Goal: Task Accomplishment & Management: Manage account settings

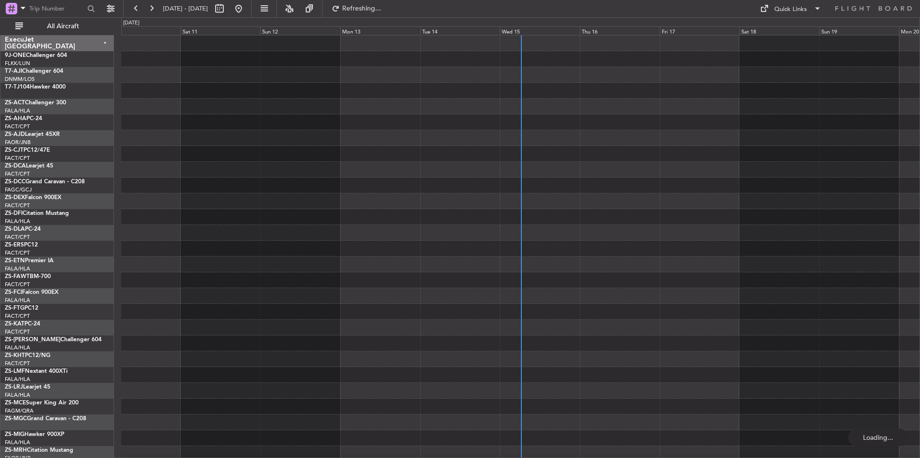
click at [539, 29] on div "Wed 15" at bounding box center [540, 30] width 80 height 9
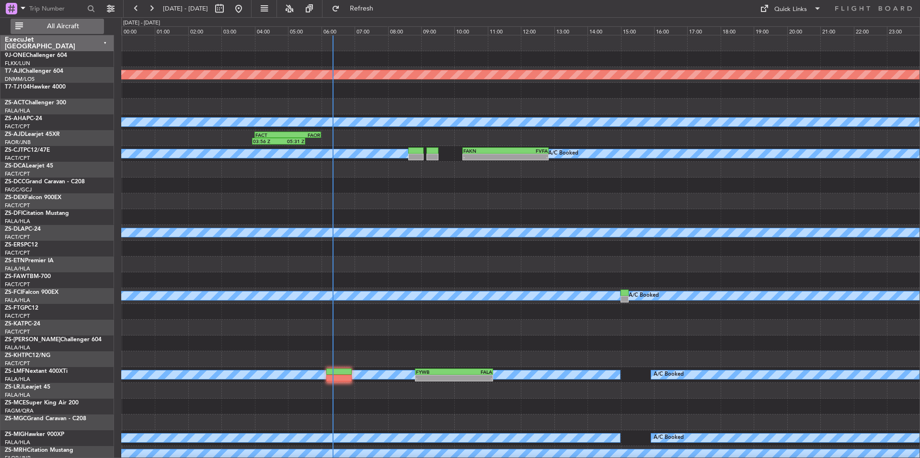
click at [93, 28] on span "All Aircraft" at bounding box center [63, 26] width 76 height 7
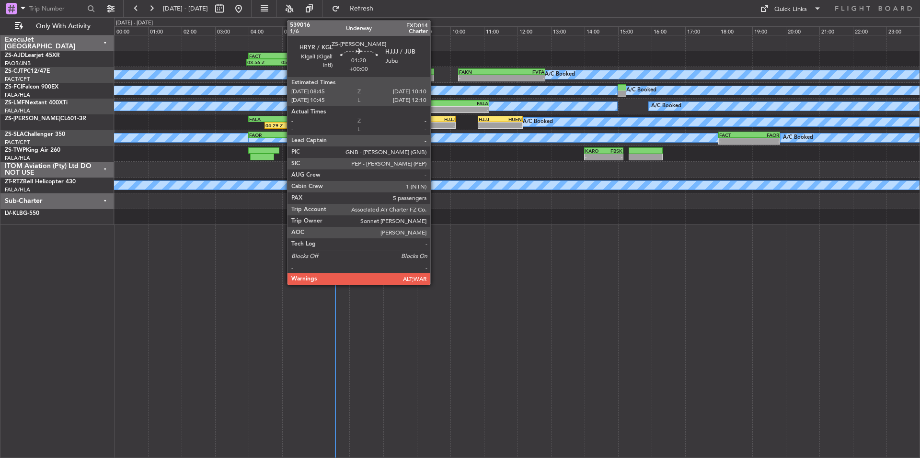
click at [434, 124] on div "-" at bounding box center [443, 126] width 23 height 6
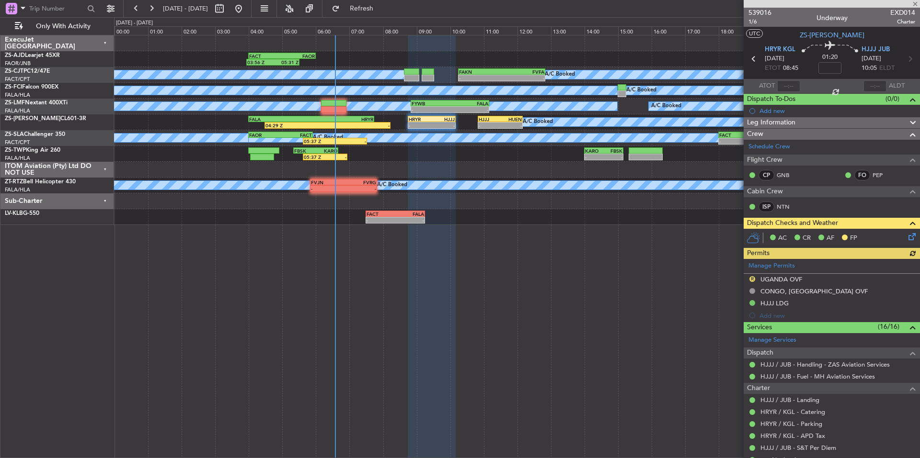
click at [906, 234] on icon at bounding box center [910, 235] width 8 height 8
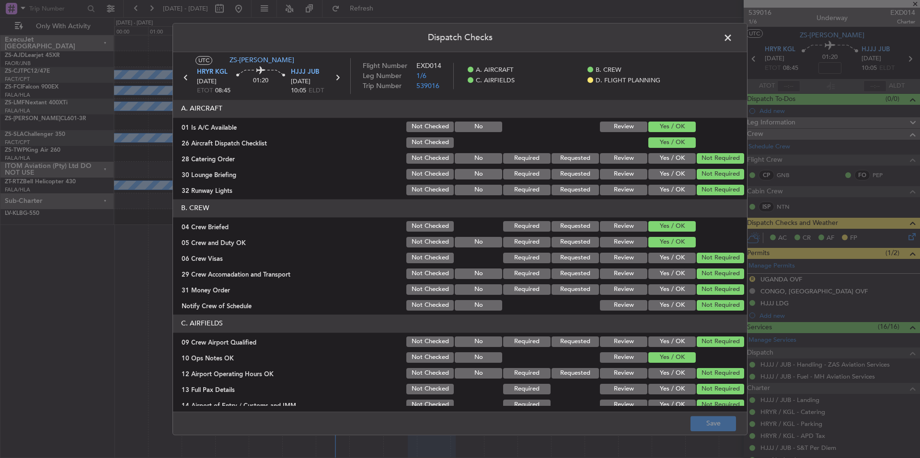
scroll to position [124, 0]
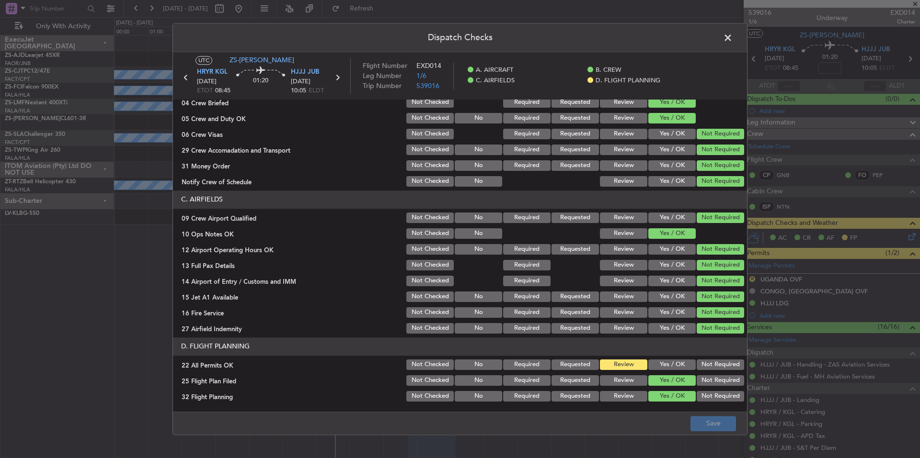
click at [680, 364] on button "Yes / OK" at bounding box center [671, 365] width 47 height 11
click at [709, 362] on button "Not Required" at bounding box center [719, 365] width 47 height 11
click at [715, 418] on button "Save" at bounding box center [713, 423] width 46 height 15
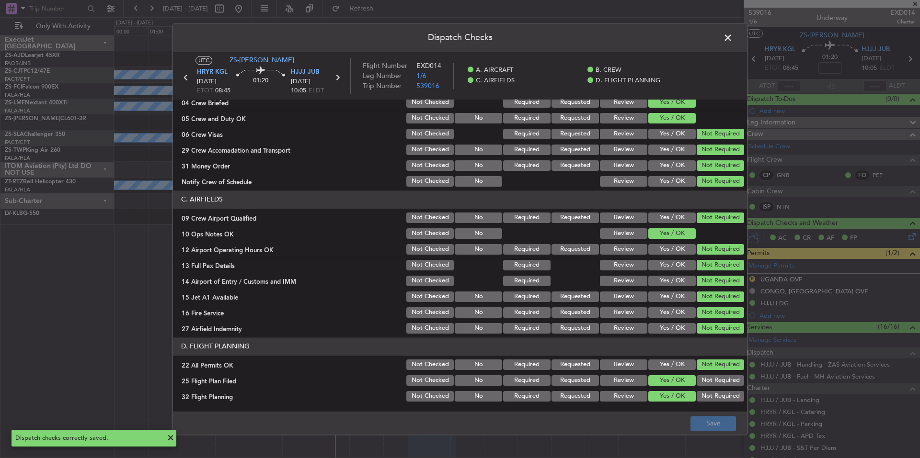
click at [732, 40] on span at bounding box center [732, 40] width 0 height 19
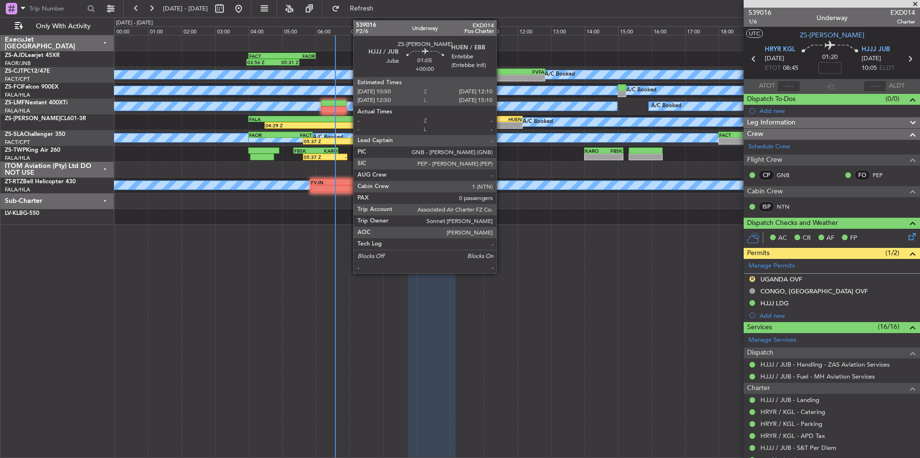
click at [501, 121] on div "HUEN" at bounding box center [511, 119] width 22 height 6
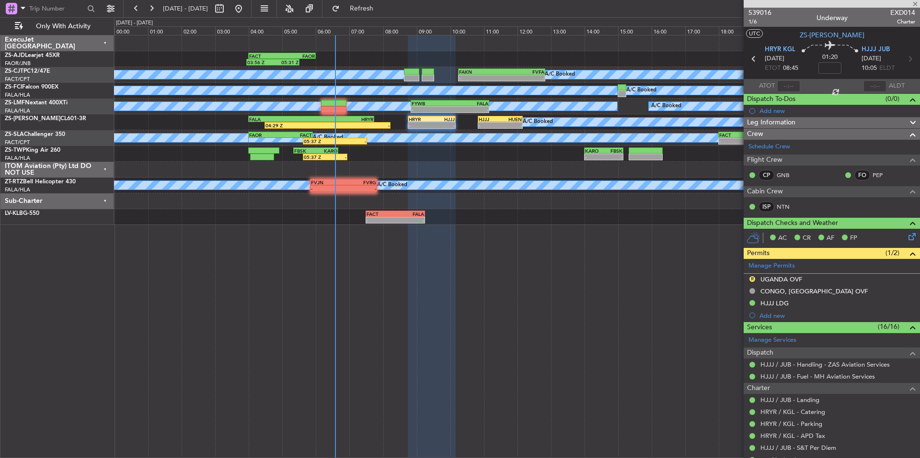
type input "0"
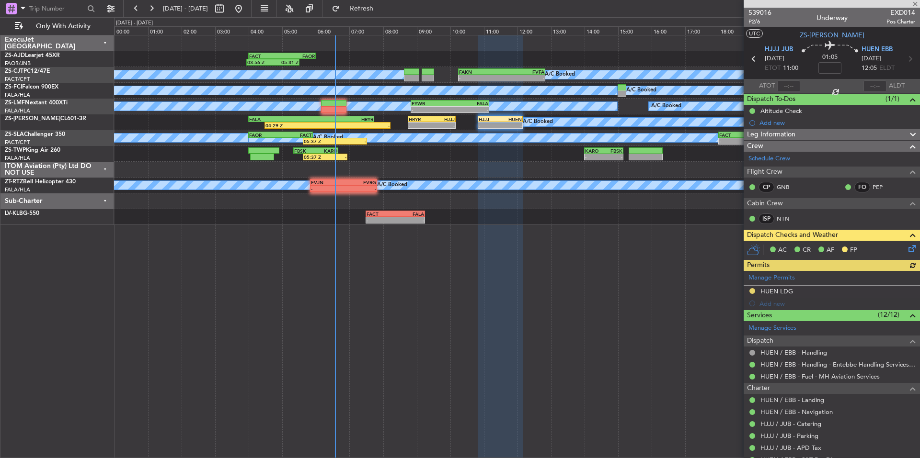
click at [906, 249] on icon at bounding box center [910, 247] width 8 height 8
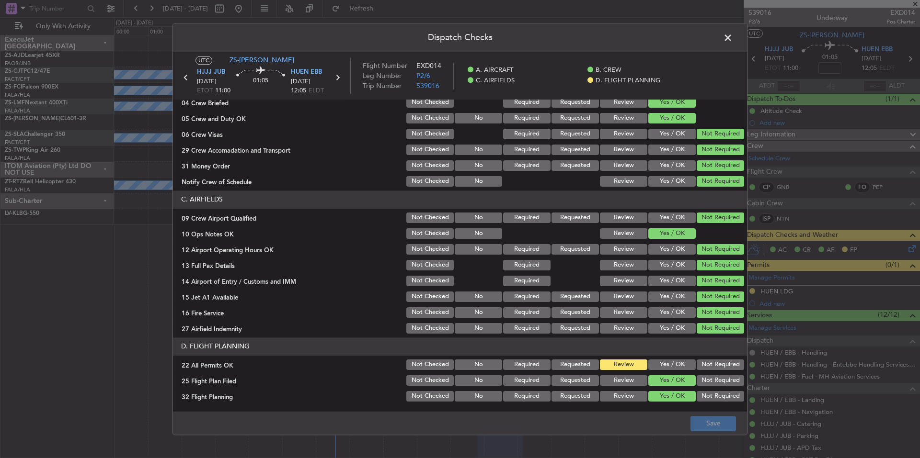
click at [725, 363] on button "Not Required" at bounding box center [719, 365] width 47 height 11
click at [714, 418] on button "Save" at bounding box center [713, 423] width 46 height 15
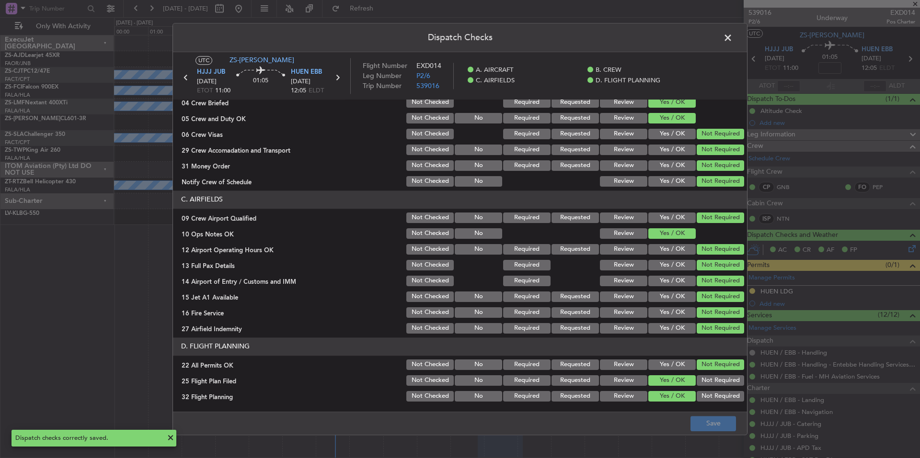
click at [732, 38] on span at bounding box center [732, 40] width 0 height 19
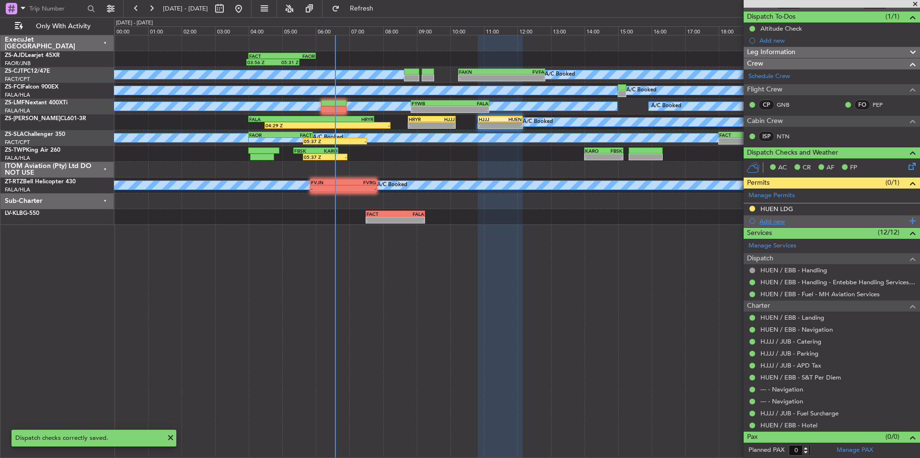
scroll to position [0, 0]
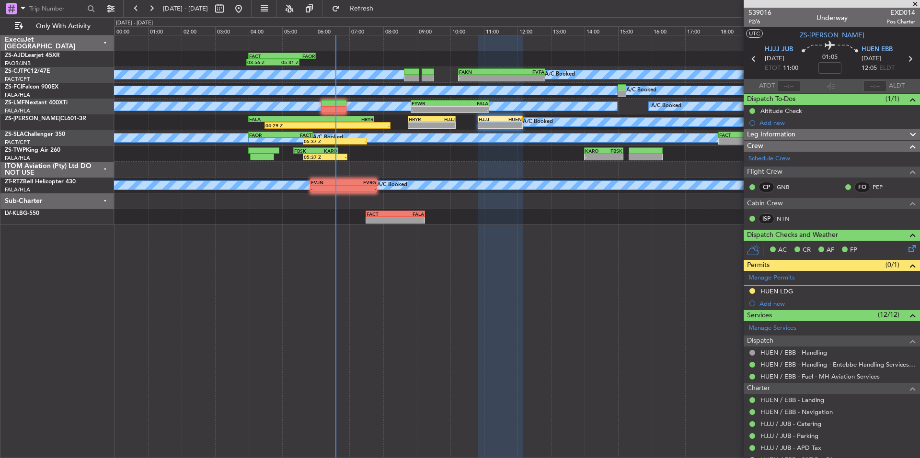
click at [912, 5] on span at bounding box center [915, 4] width 10 height 9
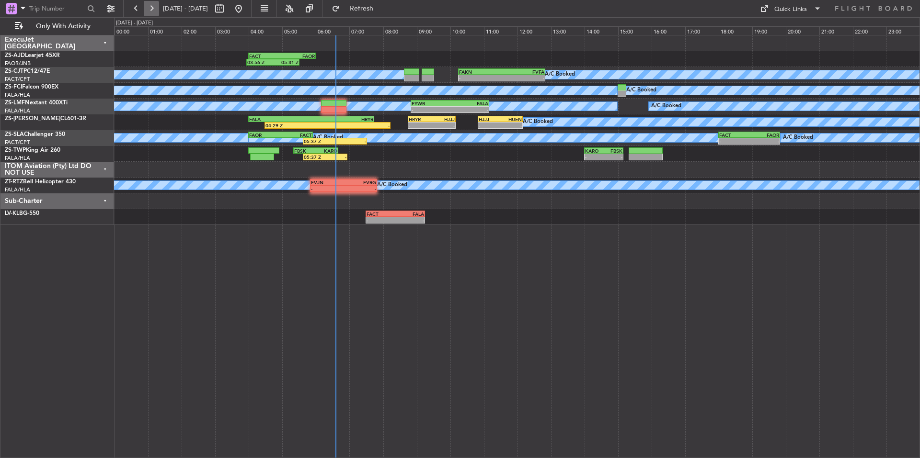
click at [152, 7] on button at bounding box center [151, 8] width 15 height 15
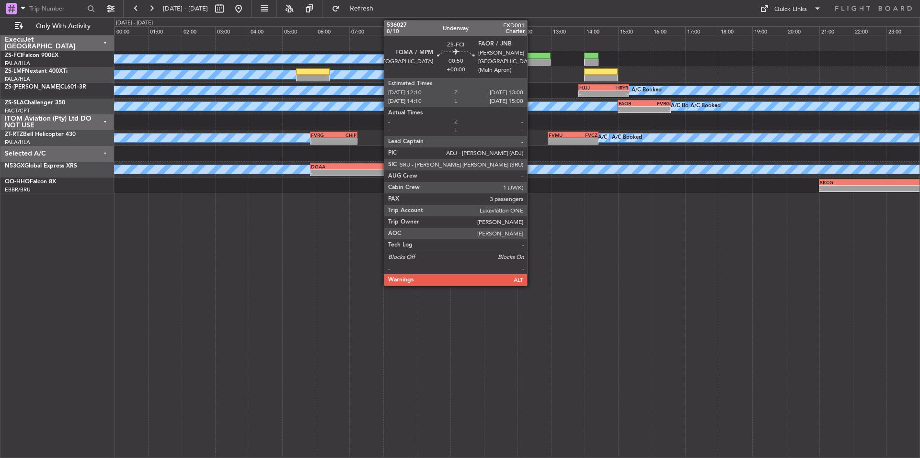
click at [531, 57] on div at bounding box center [536, 56] width 28 height 7
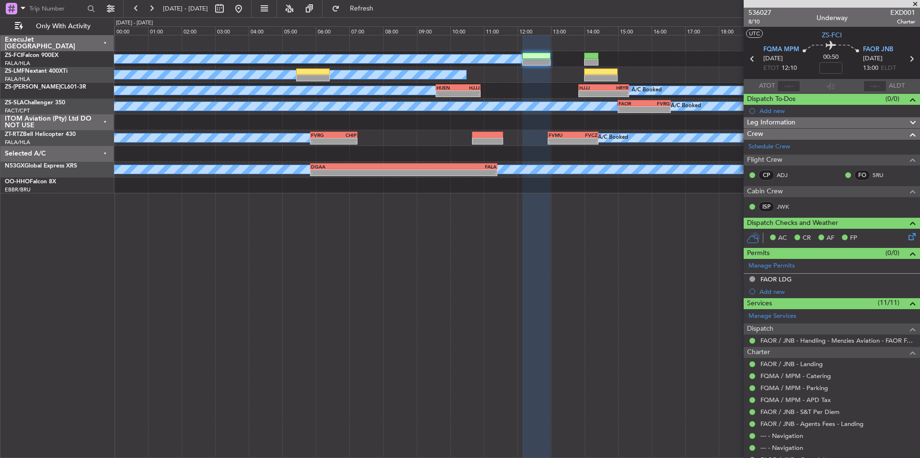
click at [916, 3] on span at bounding box center [915, 4] width 10 height 9
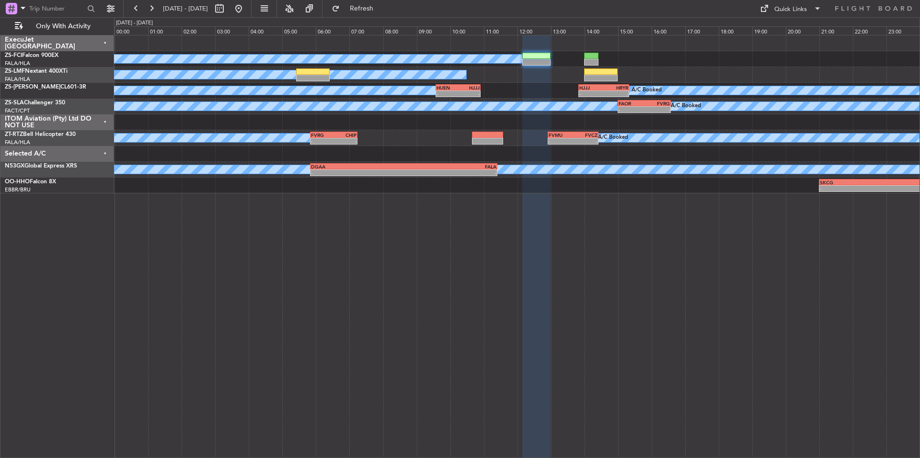
type input "0"
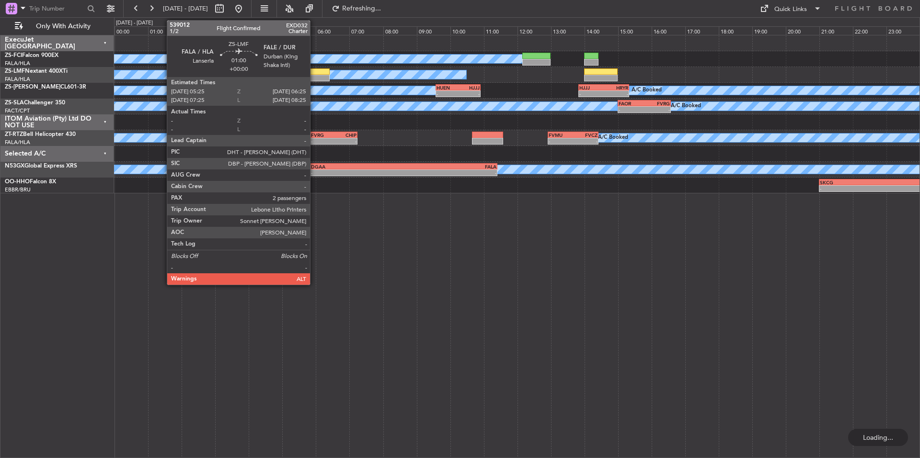
click at [314, 73] on div at bounding box center [313, 71] width 34 height 7
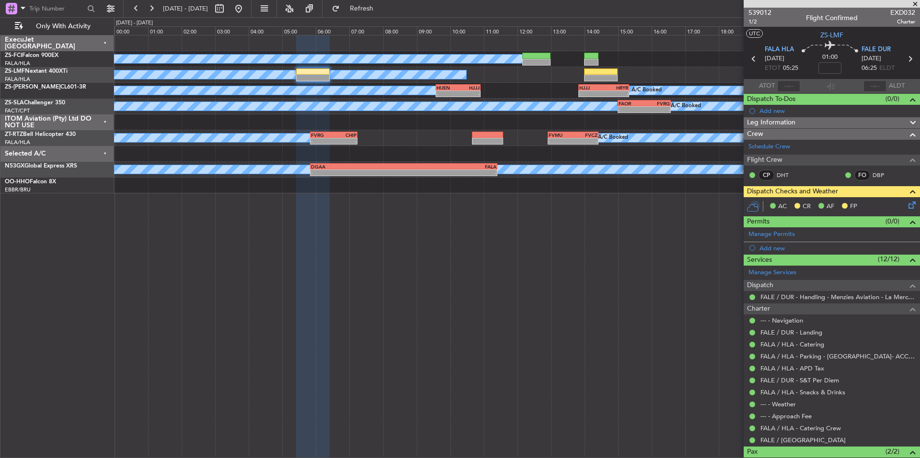
click at [914, 3] on span at bounding box center [915, 4] width 10 height 9
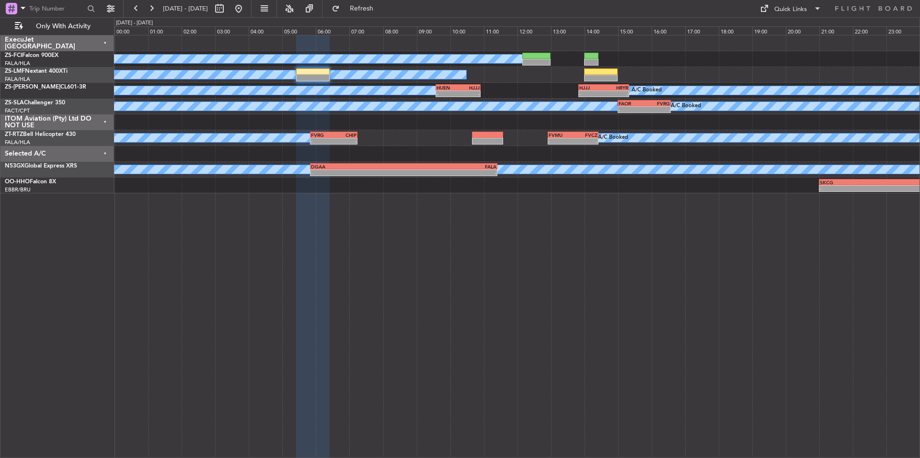
type input "0"
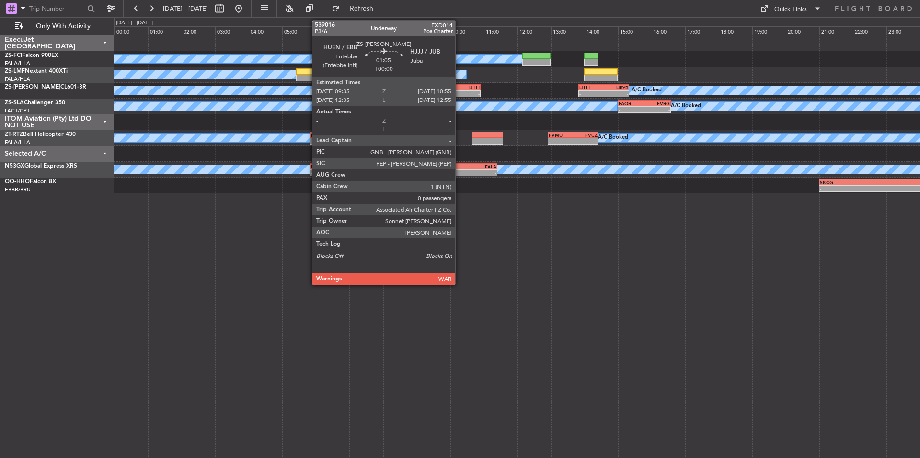
click at [459, 88] on div "HJJJ" at bounding box center [469, 88] width 22 height 6
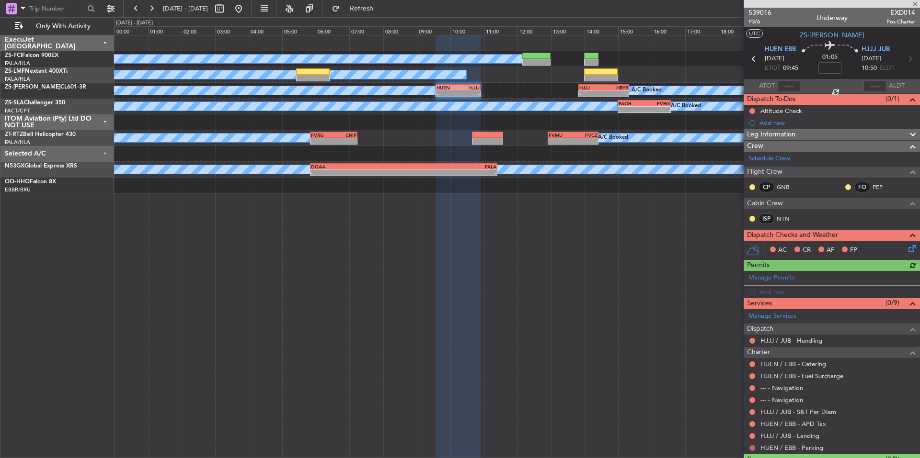
click at [751, 448] on button at bounding box center [752, 448] width 6 height 6
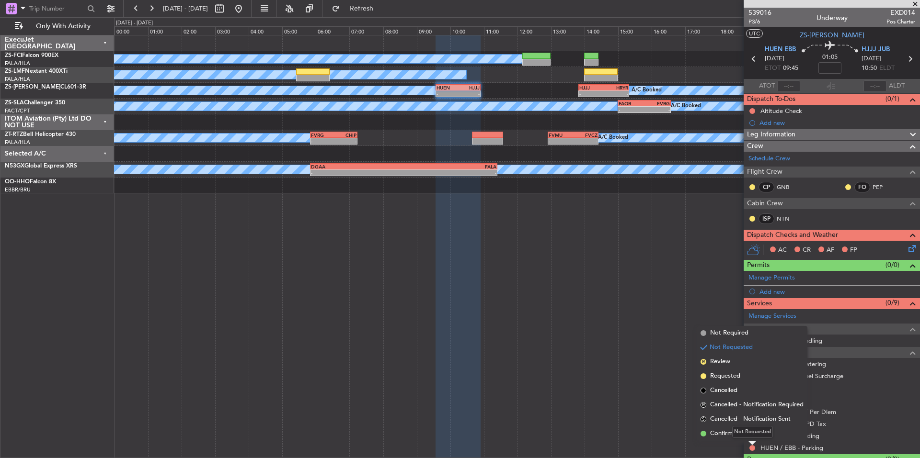
click at [739, 435] on div "Not Requested" at bounding box center [752, 432] width 41 height 12
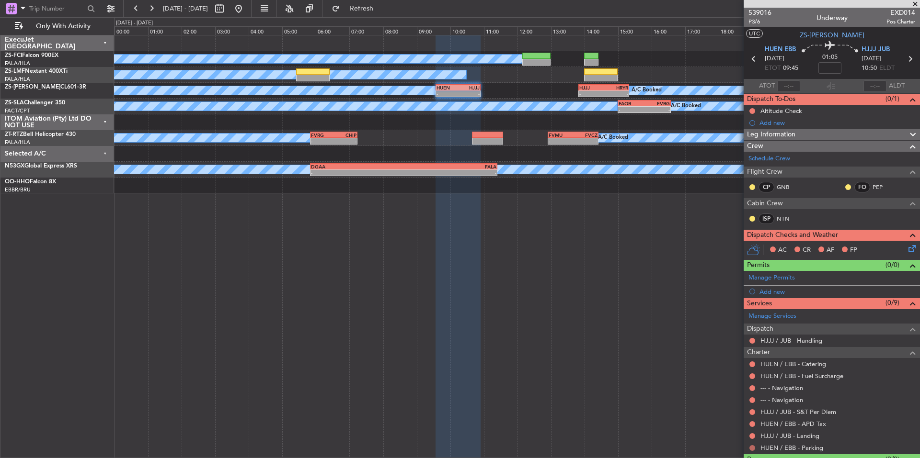
click at [749, 448] on button at bounding box center [752, 448] width 6 height 6
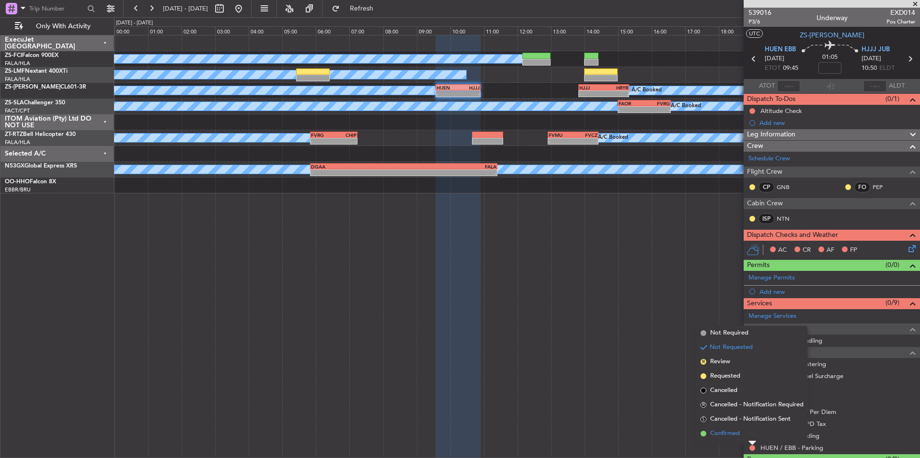
click at [738, 437] on span "Confirmed" at bounding box center [725, 434] width 30 height 10
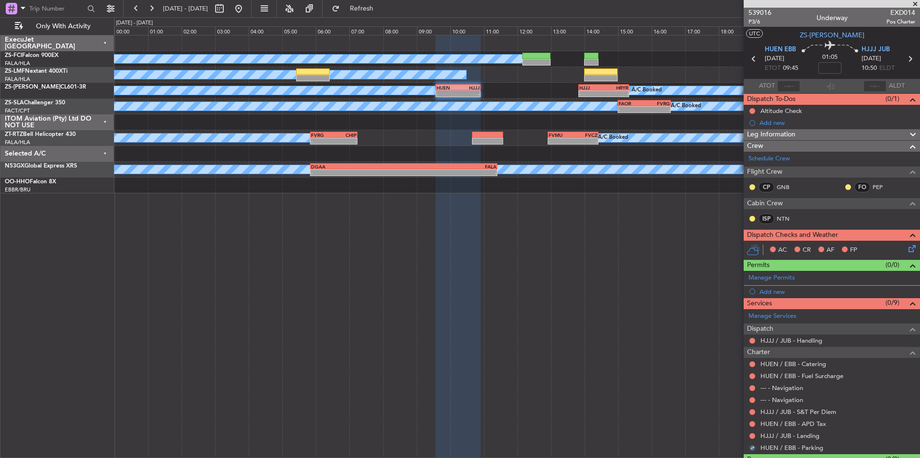
click at [752, 434] on button at bounding box center [752, 436] width 6 height 6
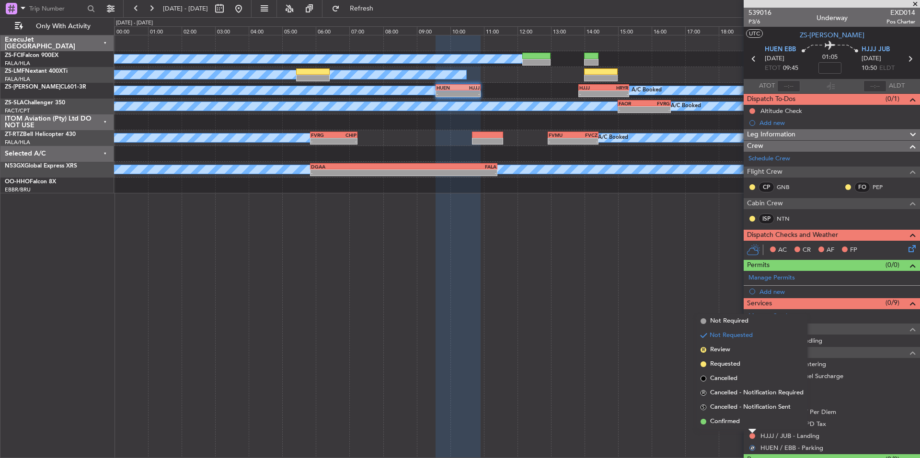
click at [732, 423] on span "Confirmed" at bounding box center [725, 422] width 30 height 10
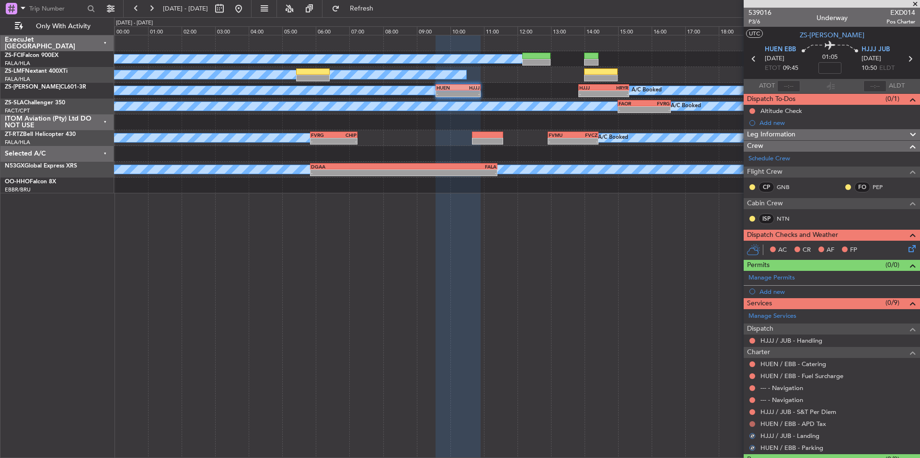
click at [752, 425] on button at bounding box center [752, 424] width 6 height 6
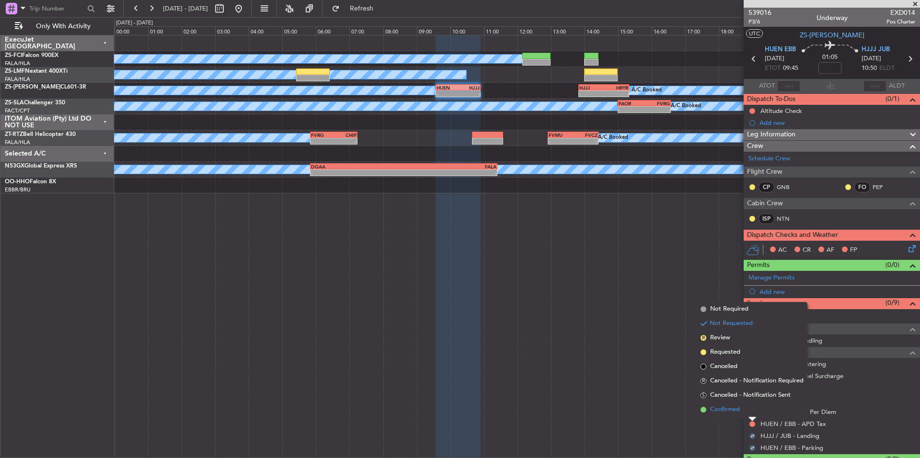
click at [732, 412] on span "Confirmed" at bounding box center [725, 410] width 30 height 10
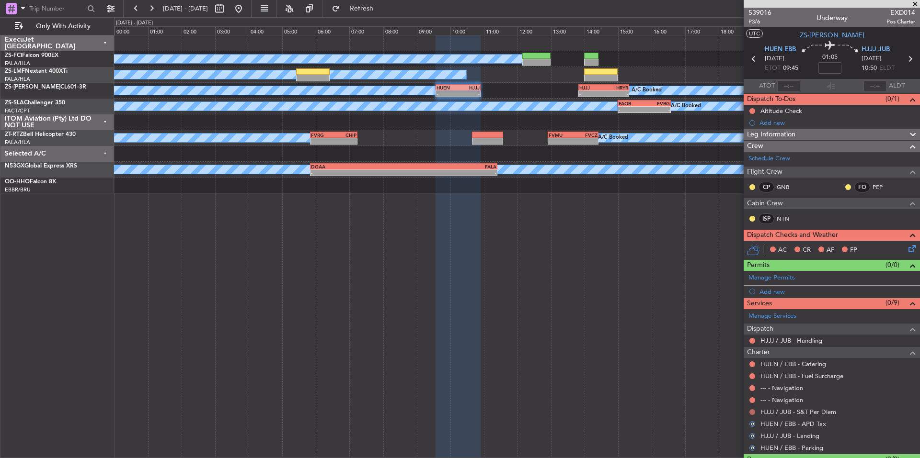
click at [750, 412] on button at bounding box center [752, 413] width 6 height 6
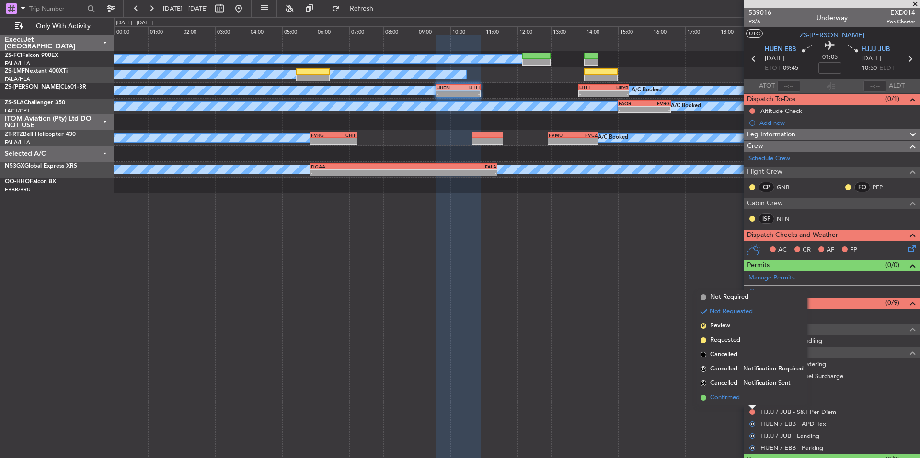
click at [728, 400] on span "Confirmed" at bounding box center [725, 398] width 30 height 10
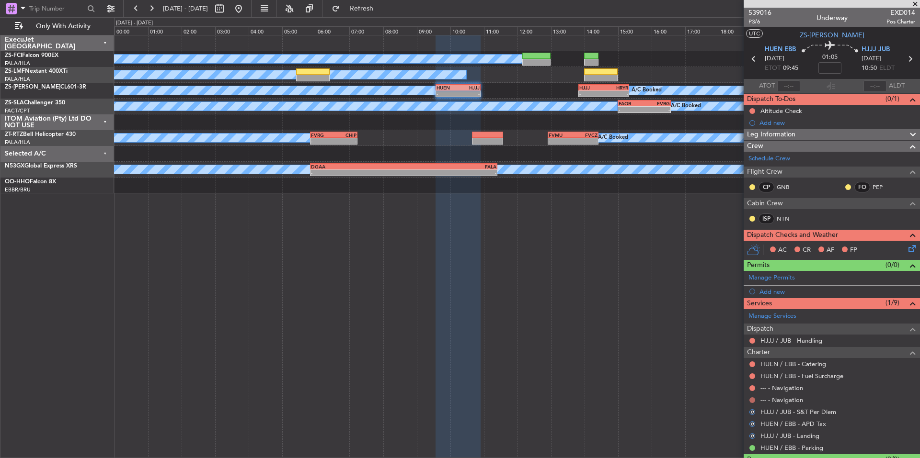
click at [750, 400] on button at bounding box center [752, 401] width 6 height 6
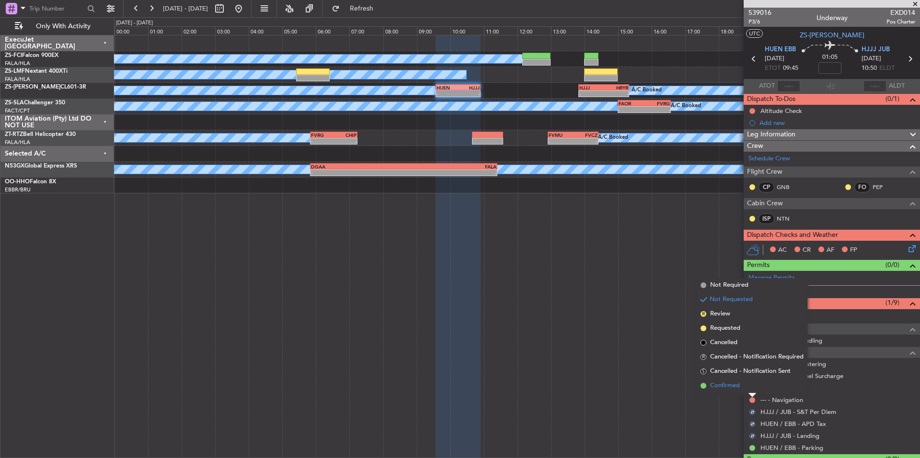
click at [727, 386] on span "Confirmed" at bounding box center [725, 386] width 30 height 10
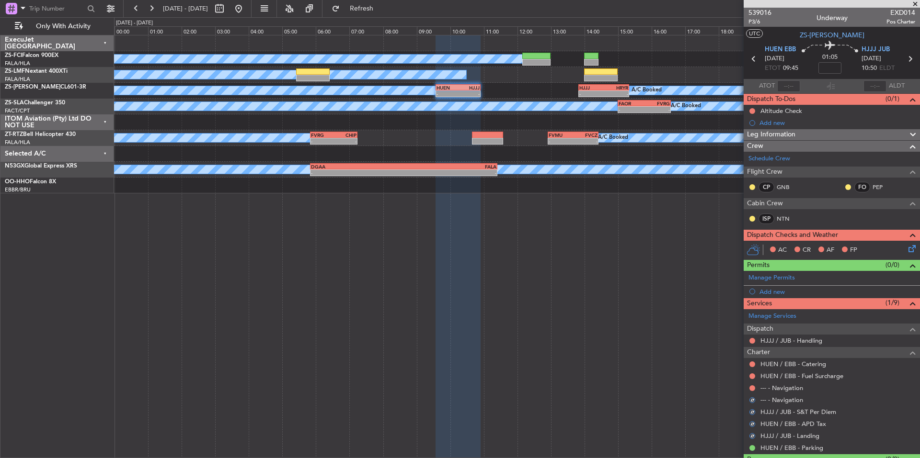
click at [753, 392] on div "--- - Navigation" at bounding box center [831, 388] width 176 height 12
click at [751, 388] on button at bounding box center [752, 389] width 6 height 6
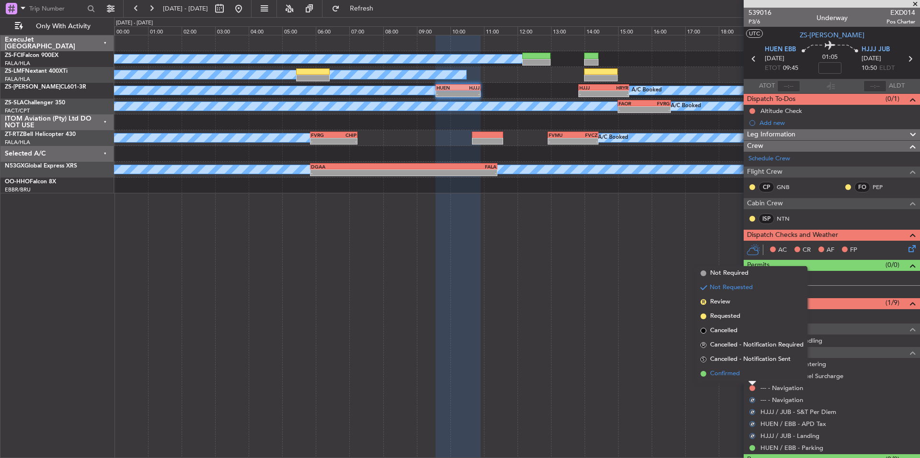
click at [730, 375] on span "Confirmed" at bounding box center [725, 374] width 30 height 10
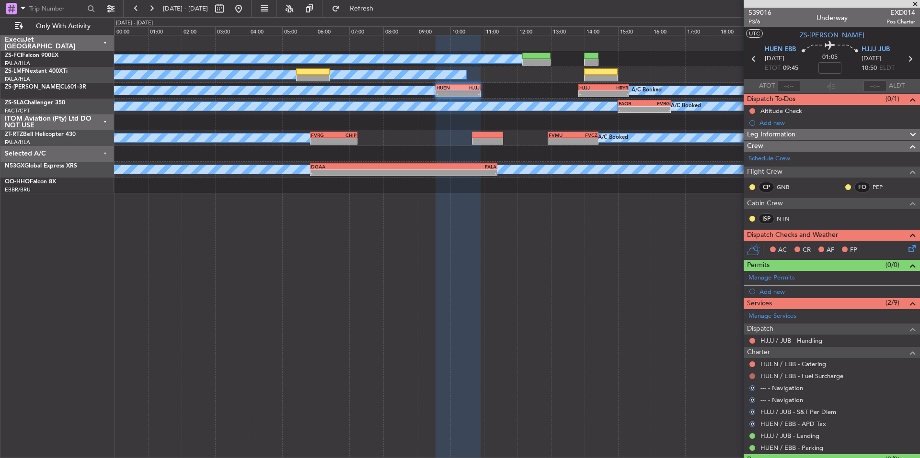
click at [751, 375] on button at bounding box center [752, 377] width 6 height 6
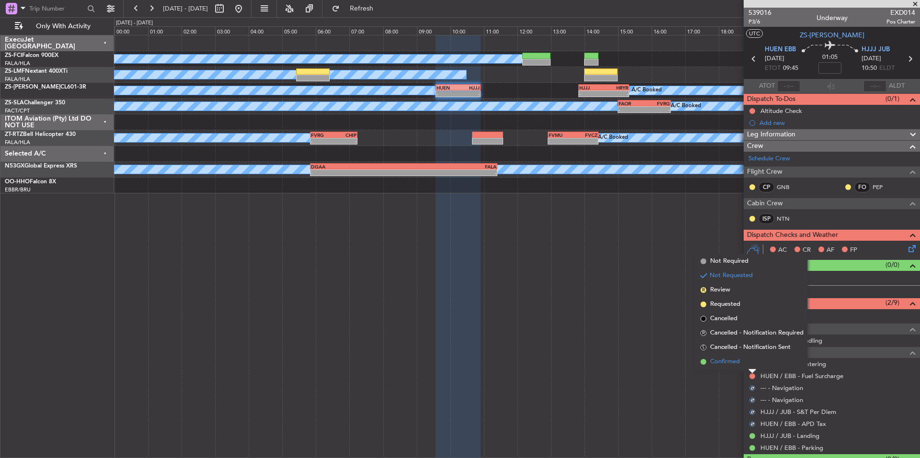
click at [733, 364] on span "Confirmed" at bounding box center [725, 362] width 30 height 10
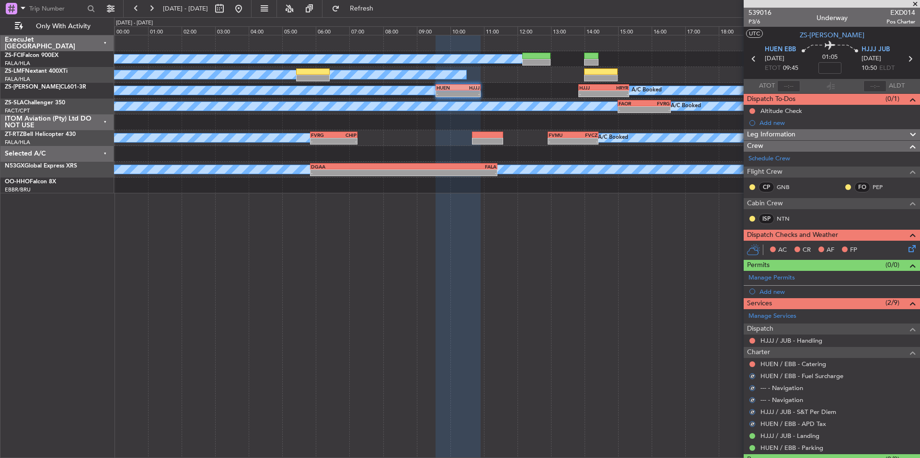
click at [751, 364] on button at bounding box center [752, 365] width 6 height 6
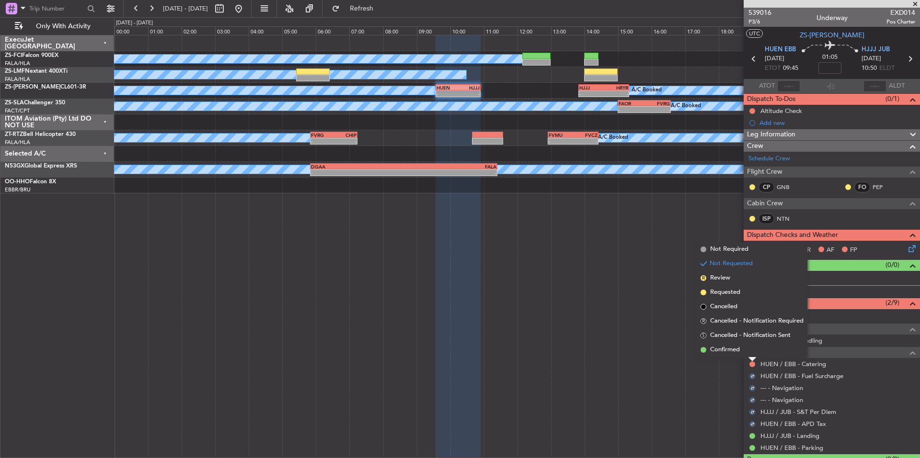
click at [733, 354] on span "Confirmed" at bounding box center [725, 350] width 30 height 10
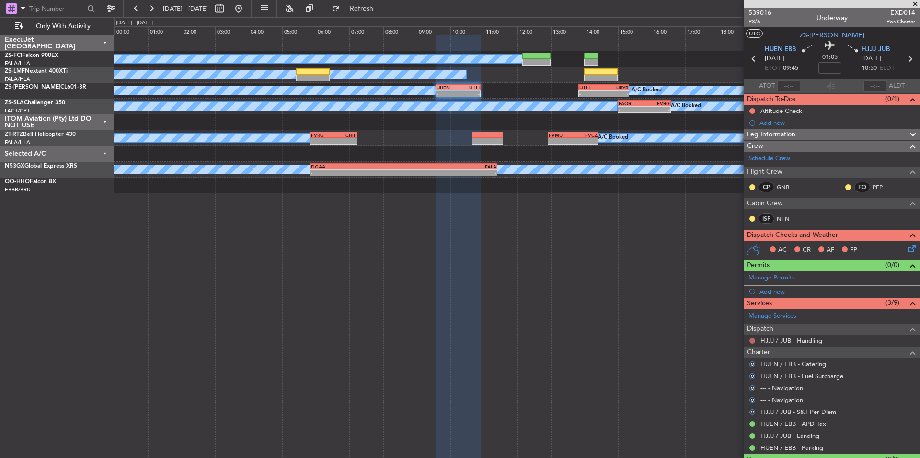
click at [750, 340] on button at bounding box center [752, 341] width 6 height 6
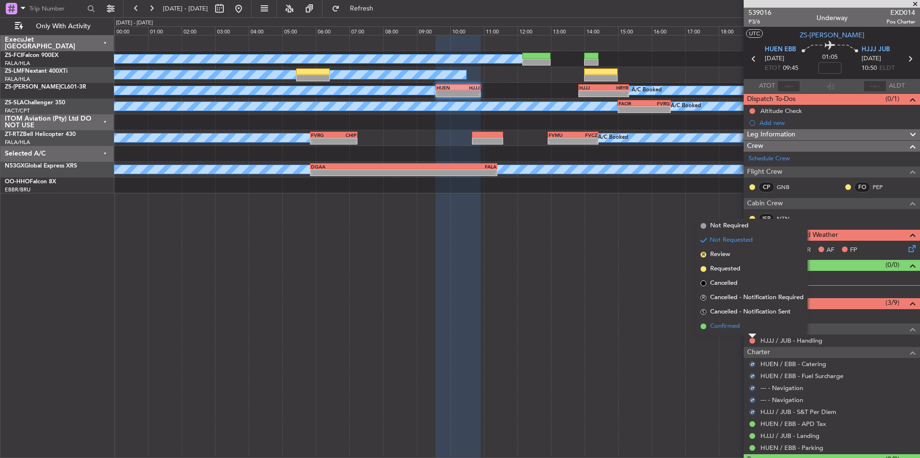
click at [712, 325] on span "Confirmed" at bounding box center [725, 327] width 30 height 10
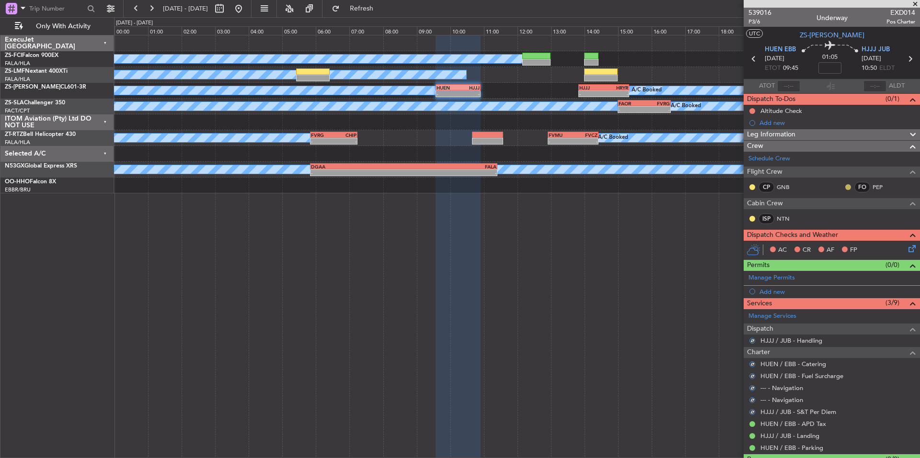
click at [845, 188] on button at bounding box center [848, 187] width 6 height 6
click at [846, 212] on span "Acknowledged" at bounding box center [843, 215] width 42 height 10
click at [751, 184] on button at bounding box center [752, 187] width 6 height 6
click at [769, 215] on span "Acknowledged" at bounding box center [754, 215] width 42 height 10
click at [749, 216] on button at bounding box center [752, 219] width 6 height 6
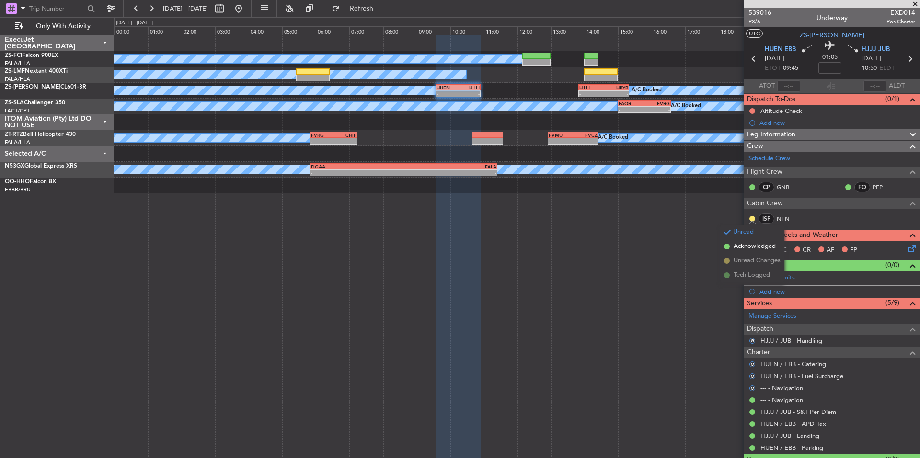
click at [768, 247] on span "Acknowledged" at bounding box center [754, 247] width 42 height 10
click at [749, 109] on button at bounding box center [752, 111] width 6 height 6
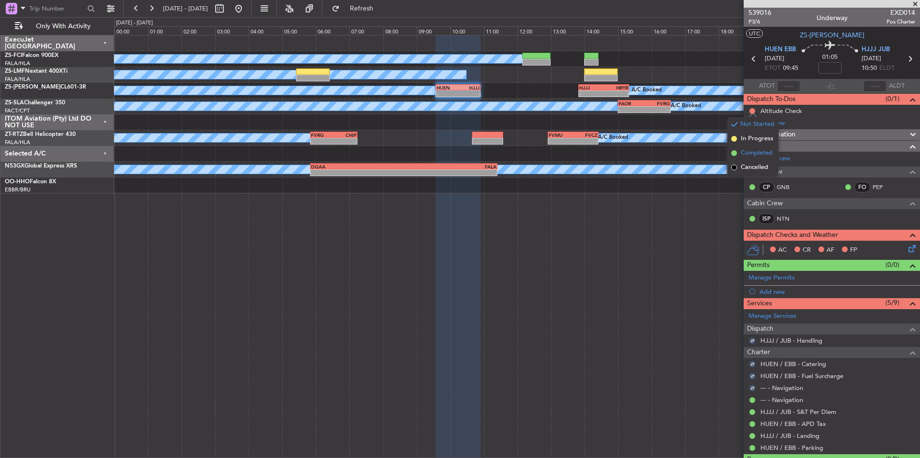
click at [757, 155] on span "Completed" at bounding box center [756, 153] width 32 height 10
click at [906, 245] on icon at bounding box center [910, 247] width 8 height 8
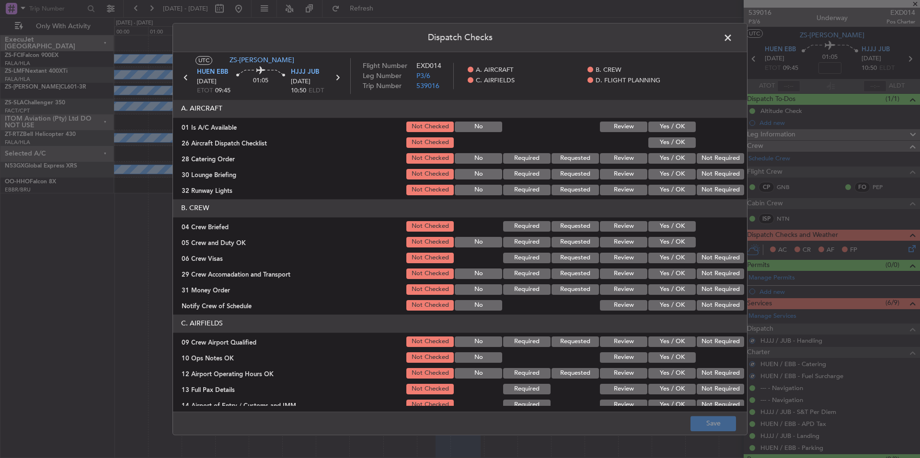
click at [649, 126] on button "Yes / OK" at bounding box center [671, 127] width 47 height 11
drag, startPoint x: 650, startPoint y: 133, endPoint x: 659, endPoint y: 139, distance: 10.6
click at [650, 133] on div "Yes / OK" at bounding box center [671, 126] width 48 height 13
click at [661, 140] on button "Yes / OK" at bounding box center [671, 142] width 47 height 11
click at [719, 163] on button "Not Required" at bounding box center [719, 158] width 47 height 11
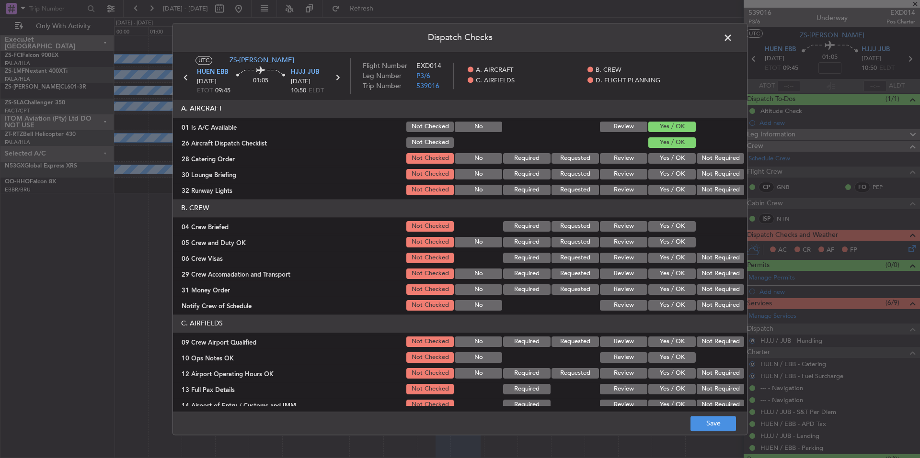
click at [719, 172] on div "Not Required" at bounding box center [719, 174] width 48 height 13
click at [719, 180] on div "Not Required" at bounding box center [719, 174] width 48 height 13
click at [719, 185] on button "Not Required" at bounding box center [719, 190] width 47 height 11
click at [719, 189] on button "Not Required" at bounding box center [719, 190] width 47 height 11
click at [716, 173] on button "Not Required" at bounding box center [719, 174] width 47 height 11
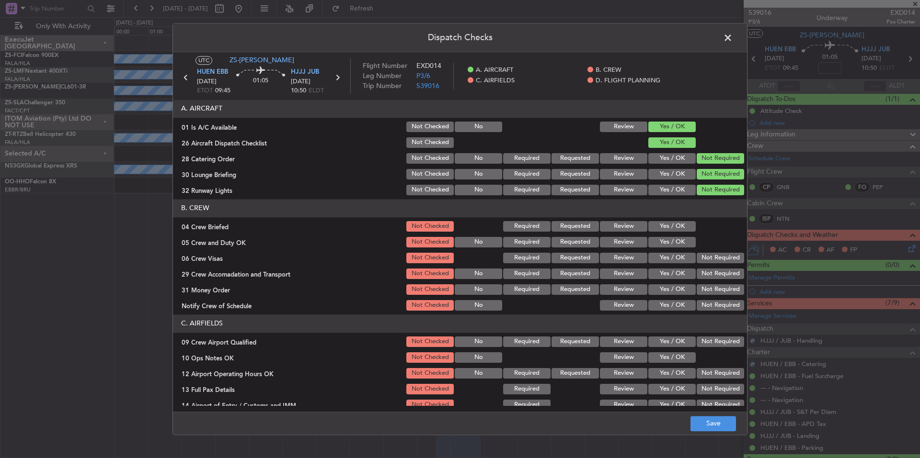
drag, startPoint x: 679, startPoint y: 222, endPoint x: 680, endPoint y: 232, distance: 10.6
click at [679, 222] on button "Yes / OK" at bounding box center [671, 226] width 47 height 11
click at [680, 234] on section "B. CREW 04 Crew Briefed Not Checked Required Requested Review Yes / OK 05 Crew …" at bounding box center [460, 255] width 574 height 113
click at [680, 241] on button "Yes / OK" at bounding box center [671, 242] width 47 height 11
click at [700, 262] on button "Not Required" at bounding box center [719, 258] width 47 height 11
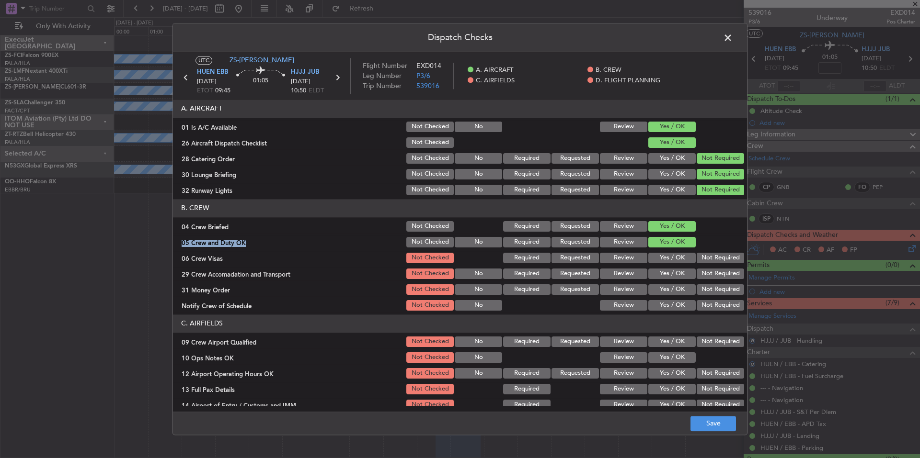
click at [702, 266] on section "B. CREW 04 Crew Briefed Not Checked Required Requested Review Yes / OK 05 Crew …" at bounding box center [460, 255] width 574 height 113
drag, startPoint x: 711, startPoint y: 291, endPoint x: 710, endPoint y: 298, distance: 7.7
click at [710, 293] on button "Not Required" at bounding box center [719, 289] width 47 height 11
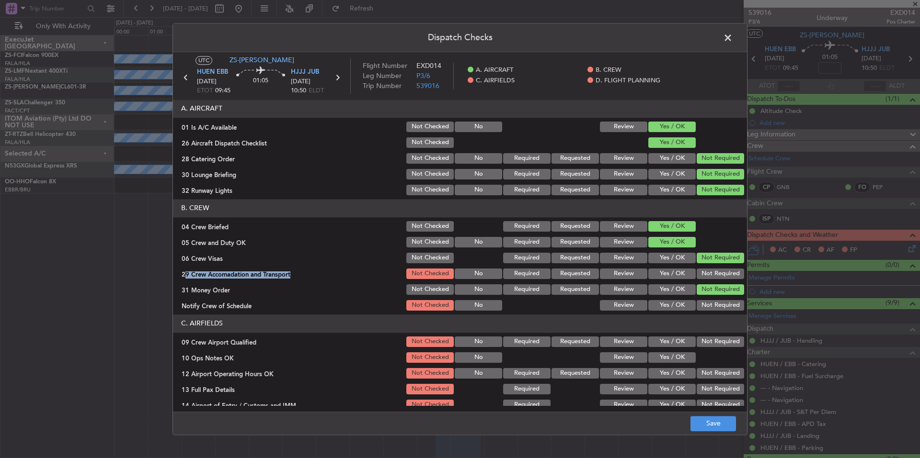
drag, startPoint x: 713, startPoint y: 309, endPoint x: 707, endPoint y: 283, distance: 26.6
click at [712, 308] on button "Not Required" at bounding box center [719, 305] width 47 height 11
click at [707, 278] on button "Not Required" at bounding box center [719, 274] width 47 height 11
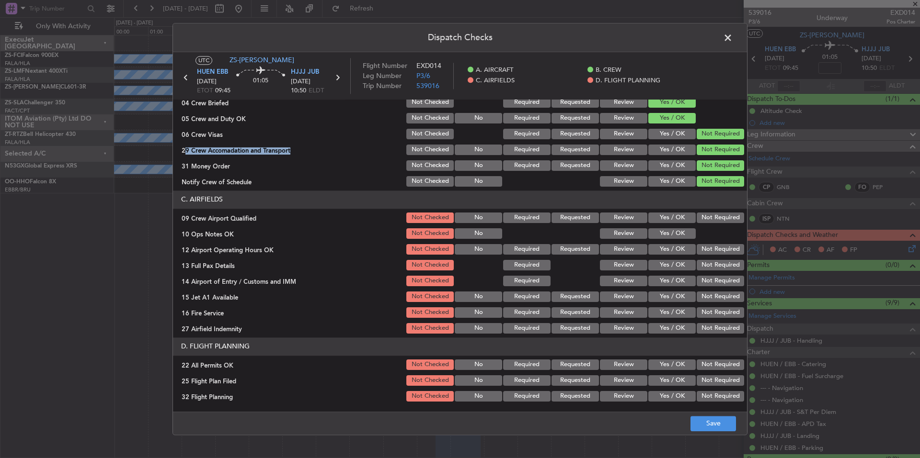
click at [714, 218] on button "Not Required" at bounding box center [719, 218] width 47 height 11
click at [683, 233] on button "Yes / OK" at bounding box center [671, 233] width 47 height 11
drag, startPoint x: 700, startPoint y: 250, endPoint x: 702, endPoint y: 256, distance: 5.9
click at [700, 251] on button "Not Required" at bounding box center [719, 249] width 47 height 11
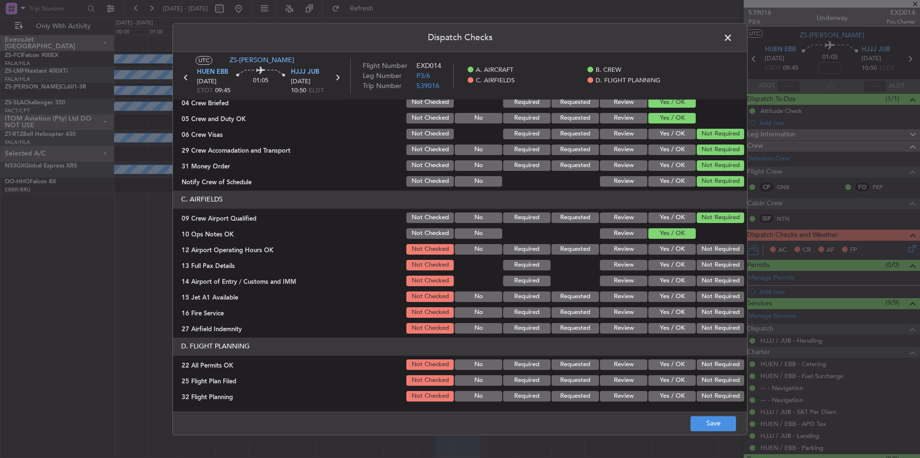
drag, startPoint x: 702, startPoint y: 256, endPoint x: 702, endPoint y: 263, distance: 7.2
click at [702, 258] on section "C. AIRFIELDS 09 Crew Airport Qualified Not Checked No Required Requested Review…" at bounding box center [460, 263] width 574 height 145
drag, startPoint x: 703, startPoint y: 278, endPoint x: 704, endPoint y: 287, distance: 9.6
click at [703, 281] on button "Not Required" at bounding box center [719, 281] width 47 height 11
drag, startPoint x: 704, startPoint y: 287, endPoint x: 706, endPoint y: 298, distance: 11.4
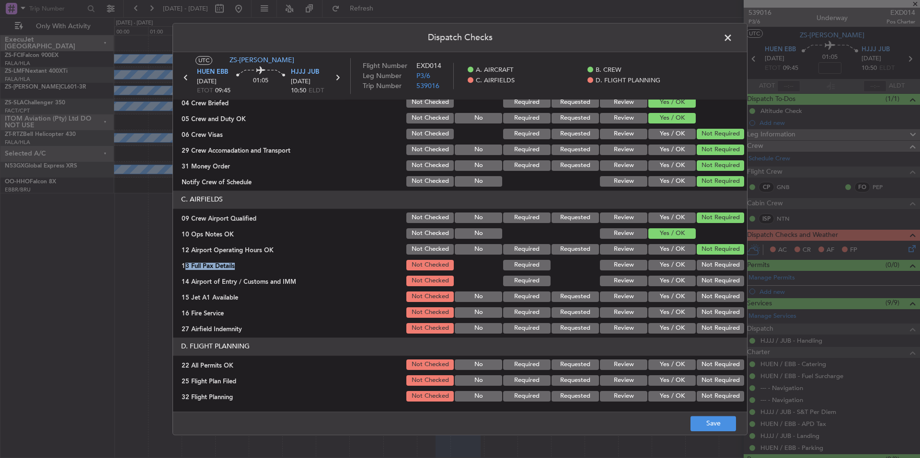
click at [704, 291] on section "C. AIRFIELDS 09 Crew Airport Qualified Not Checked No Required Requested Review…" at bounding box center [460, 263] width 574 height 145
drag, startPoint x: 708, startPoint y: 310, endPoint x: 712, endPoint y: 327, distance: 17.1
click at [709, 314] on button "Not Required" at bounding box center [719, 312] width 47 height 11
click at [712, 327] on button "Not Required" at bounding box center [719, 328] width 47 height 11
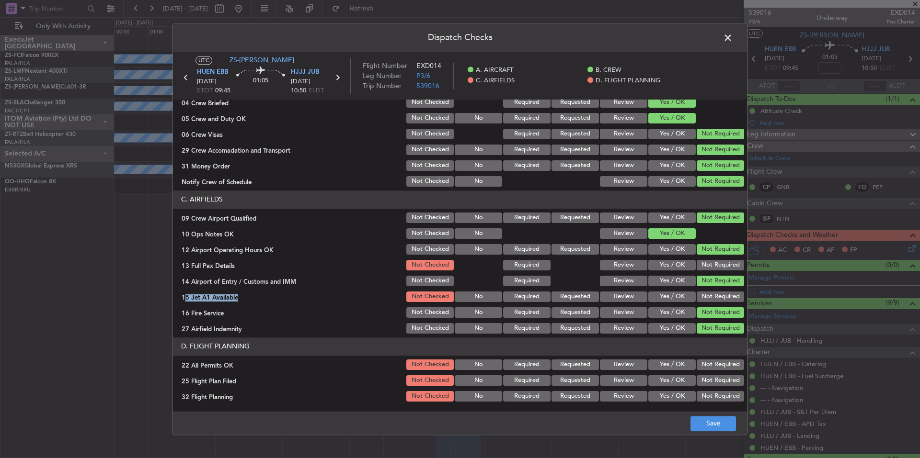
click at [712, 332] on button "Not Required" at bounding box center [719, 328] width 47 height 11
click at [712, 293] on button "Not Required" at bounding box center [719, 297] width 47 height 11
click at [718, 259] on div "Not Required" at bounding box center [719, 265] width 48 height 13
click at [718, 271] on div "Not Required" at bounding box center [719, 265] width 48 height 13
drag, startPoint x: 717, startPoint y: 268, endPoint x: 700, endPoint y: 333, distance: 67.8
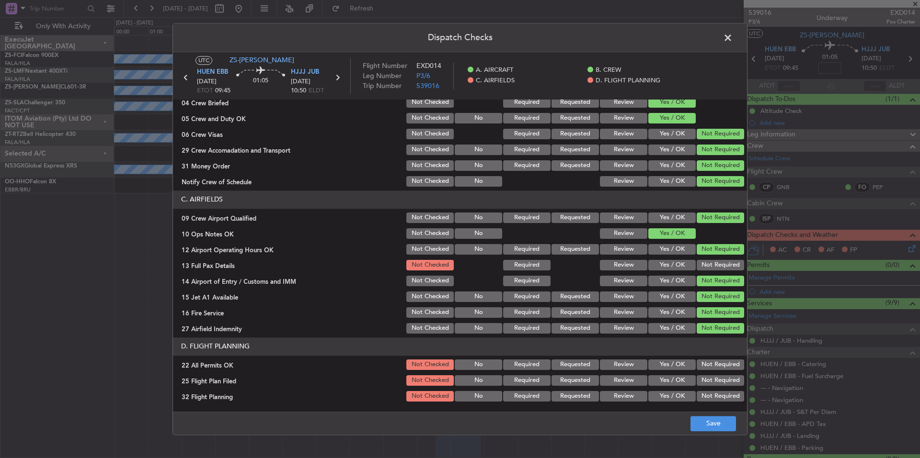
click at [716, 269] on button "Not Required" at bounding box center [719, 265] width 47 height 11
click at [701, 366] on button "Not Required" at bounding box center [719, 365] width 47 height 11
click at [661, 384] on button "Yes / OK" at bounding box center [671, 380] width 47 height 11
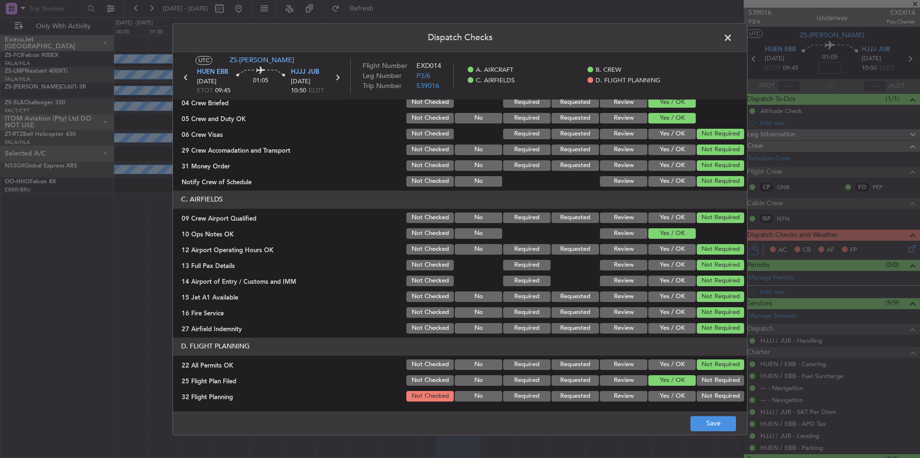
click at [663, 393] on button "Yes / OK" at bounding box center [671, 396] width 47 height 11
click at [666, 396] on button "Yes / OK" at bounding box center [671, 396] width 47 height 11
click at [704, 419] on footer "Save" at bounding box center [460, 423] width 574 height 23
click at [717, 432] on footer "Save" at bounding box center [460, 423] width 574 height 23
click at [717, 427] on button "Save" at bounding box center [713, 423] width 46 height 15
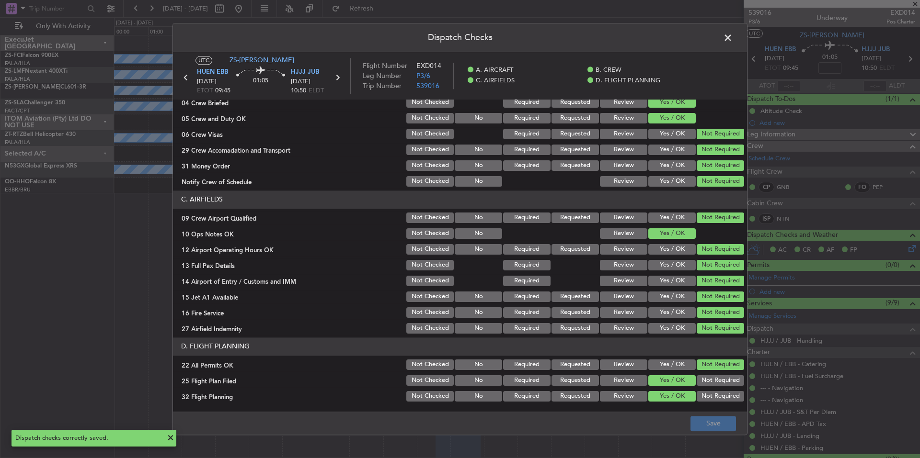
click at [732, 40] on span at bounding box center [732, 40] width 0 height 19
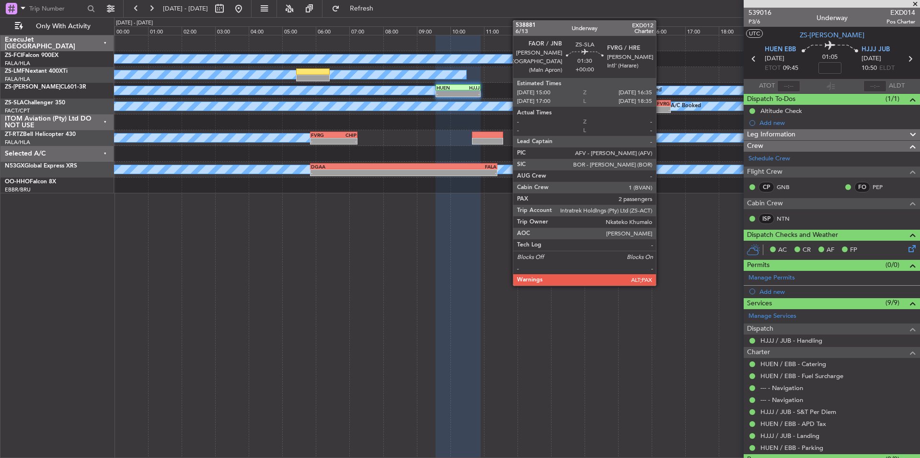
click at [660, 106] on div "FAOR 15:00 Z FVRG 16:35 Z" at bounding box center [643, 103] width 53 height 7
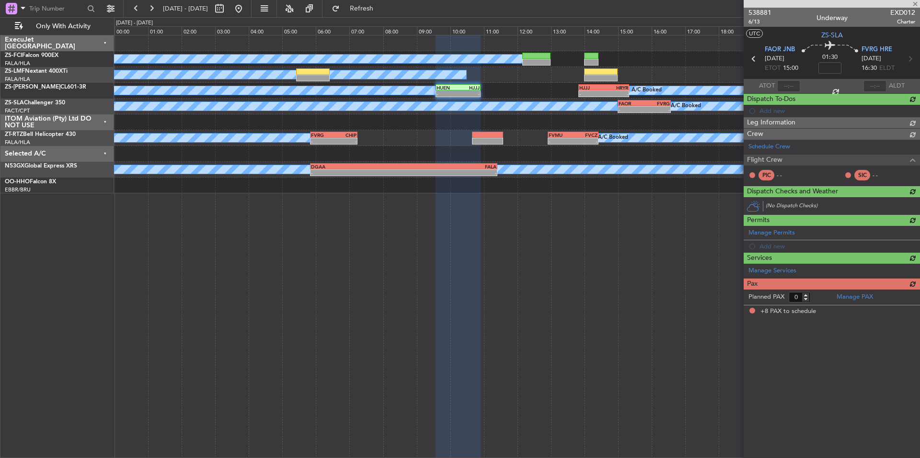
type input "8"
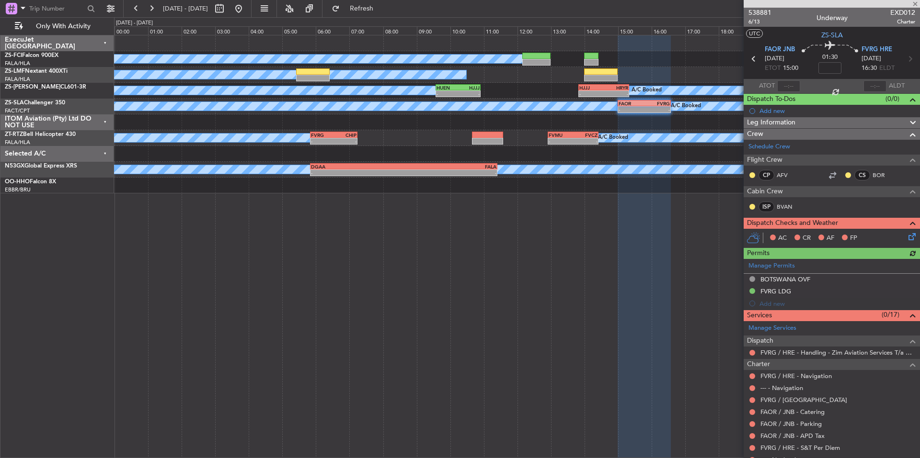
click at [914, 3] on div at bounding box center [831, 4] width 176 height 8
click at [914, 3] on span at bounding box center [915, 4] width 10 height 9
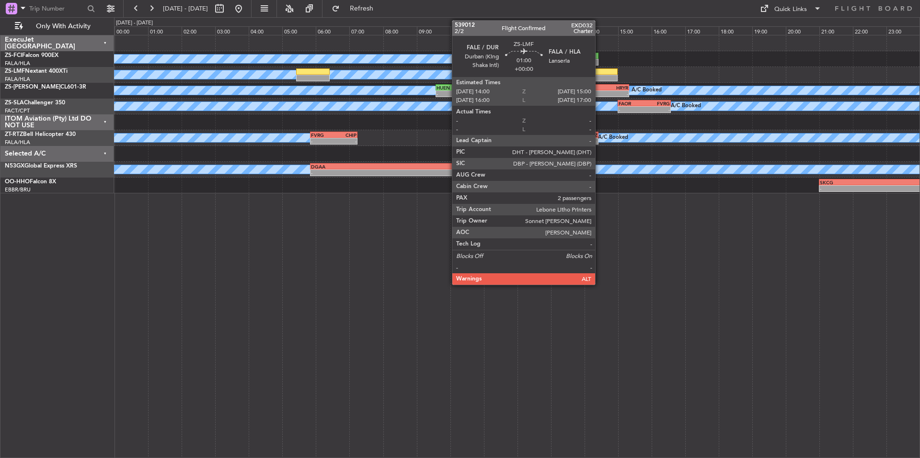
click at [599, 75] on div at bounding box center [601, 78] width 34 height 7
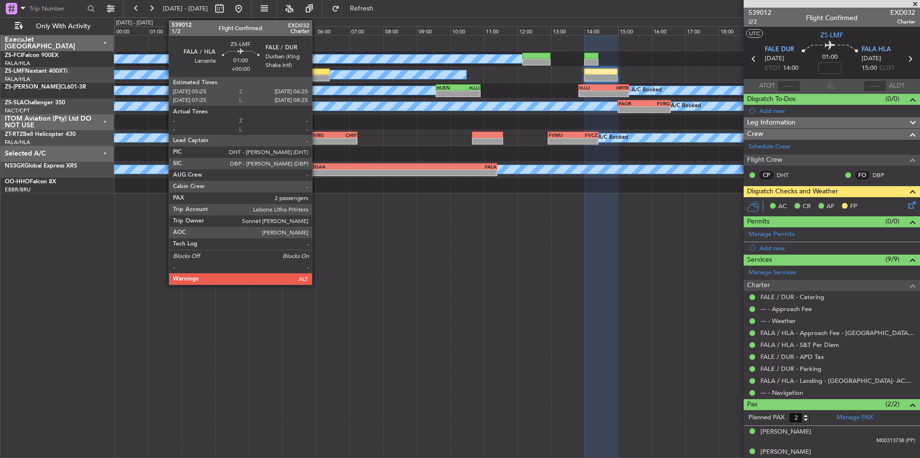
click at [316, 73] on div at bounding box center [313, 71] width 34 height 7
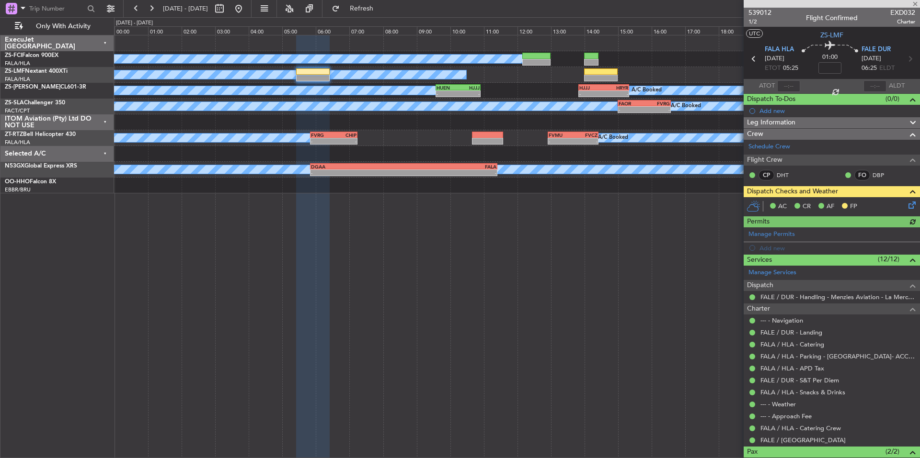
scroll to position [57, 0]
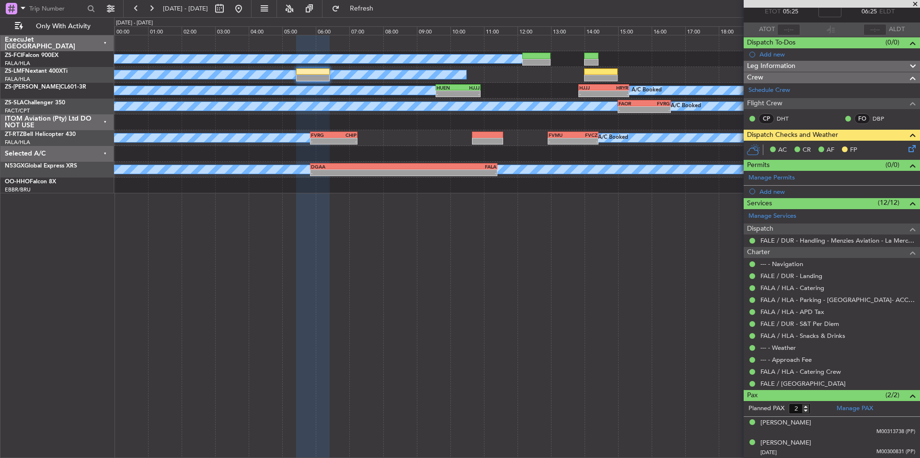
click at [912, 5] on span at bounding box center [915, 4] width 10 height 9
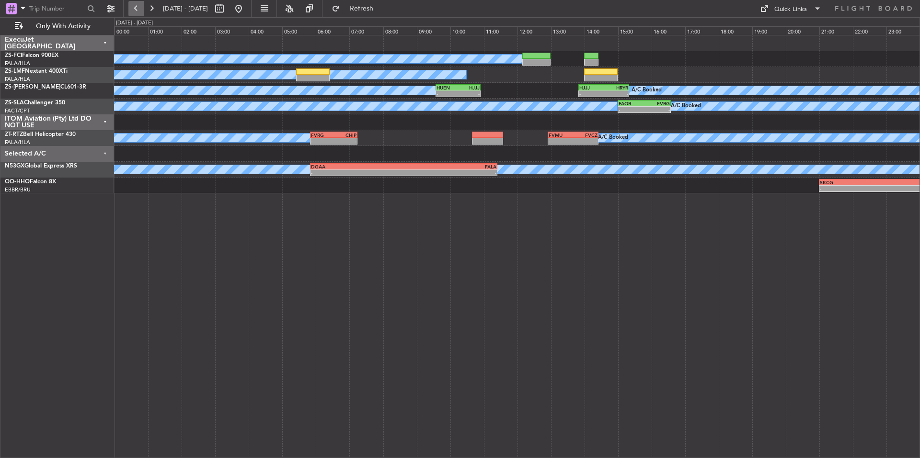
click at [138, 9] on button at bounding box center [135, 8] width 15 height 15
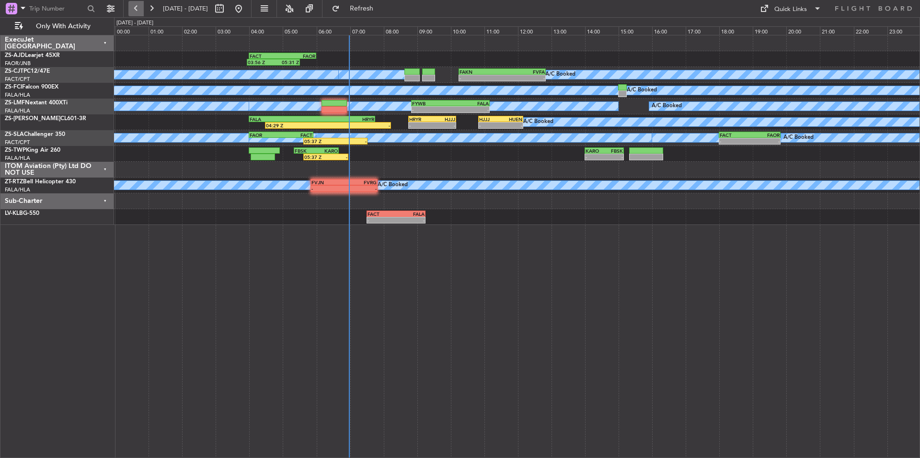
click at [138, 9] on button at bounding box center [135, 8] width 15 height 15
